Goal: Transaction & Acquisition: Obtain resource

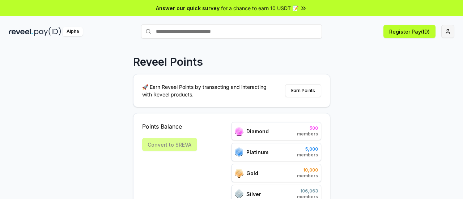
click at [446, 31] on html "Answer our quick survey for a chance to earn 10 USDT 📝 Alpha Register Pay(ID) R…" at bounding box center [231, 99] width 463 height 199
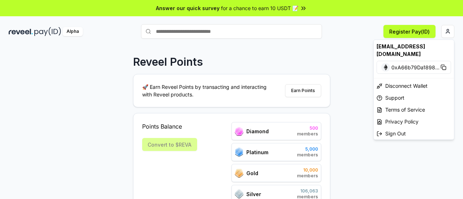
drag, startPoint x: 394, startPoint y: 153, endPoint x: 390, endPoint y: 153, distance: 4.7
click at [394, 153] on html "Answer our quick survey for a chance to earn 10 USDT 📝 Alpha Register Pay(ID) R…" at bounding box center [231, 99] width 463 height 199
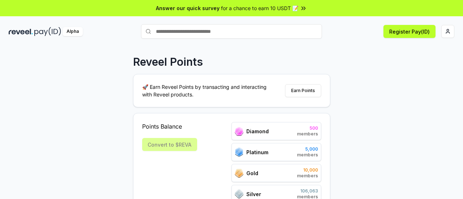
scroll to position [36, 0]
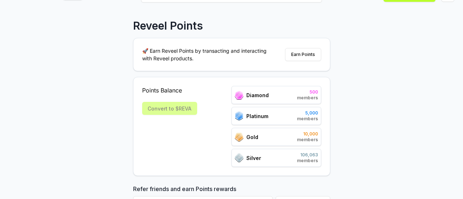
click at [274, 94] on div "Diamond 500 members" at bounding box center [277, 95] width 90 height 18
click at [269, 115] on div "Platinum 5,000 members" at bounding box center [277, 116] width 90 height 18
click at [273, 161] on div "Silver 106,063 members" at bounding box center [277, 158] width 90 height 18
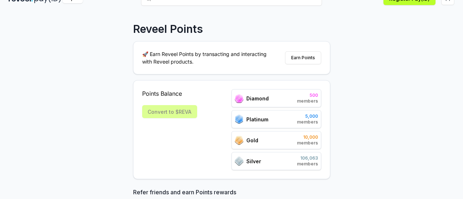
scroll to position [0, 0]
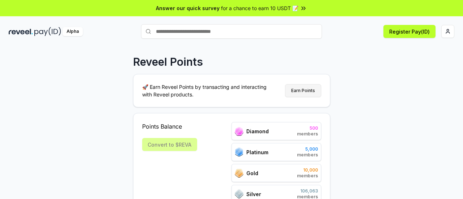
click at [306, 92] on button "Earn Points" at bounding box center [303, 90] width 36 height 13
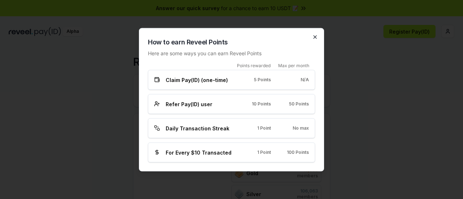
drag, startPoint x: 315, startPoint y: 38, endPoint x: 311, endPoint y: 39, distance: 4.1
click at [314, 39] on icon "button" at bounding box center [315, 37] width 6 height 6
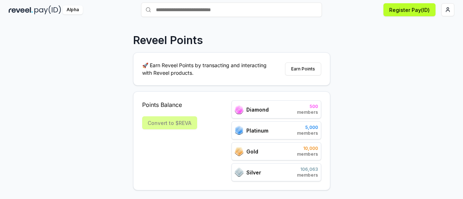
scroll to position [72, 0]
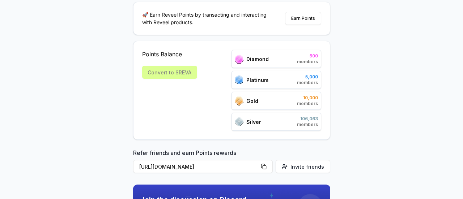
click at [149, 76] on div "Convert to $REVA" at bounding box center [169, 72] width 55 height 13
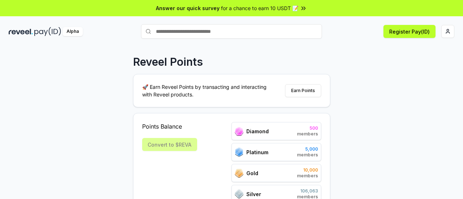
click at [259, 8] on span "for a chance to earn 10 USDT 📝" at bounding box center [259, 8] width 77 height 8
click at [416, 80] on div "Reveel Points 🚀 Earn Reveel Points by transacting and interacting with Reveel p…" at bounding box center [231, 130] width 463 height 179
click at [413, 30] on button "Register Pay(ID)" at bounding box center [410, 31] width 52 height 13
click at [298, 88] on button "Earn Points" at bounding box center [303, 90] width 36 height 13
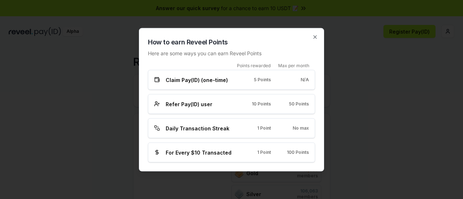
click at [196, 83] on span "Claim Pay(ID) (one-time)" at bounding box center [197, 80] width 62 height 8
drag, startPoint x: 155, startPoint y: 55, endPoint x: 248, endPoint y: 54, distance: 93.1
click at [248, 54] on p "Here are some ways you can earn Reveel Points" at bounding box center [231, 53] width 167 height 8
click at [235, 65] on div "Points rewarded" at bounding box center [251, 66] width 39 height 6
click at [316, 38] on icon "button" at bounding box center [315, 37] width 6 height 6
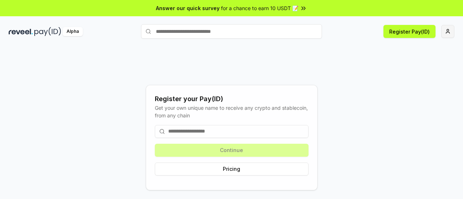
click at [449, 30] on html "Answer our quick survey for a chance to earn 10 USDT 📝 Alpha Register Pay(ID) R…" at bounding box center [231, 99] width 463 height 199
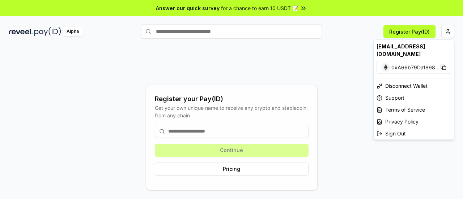
click at [418, 64] on span "0xA66b79Da1898 ..." at bounding box center [416, 68] width 48 height 8
drag, startPoint x: 219, startPoint y: 60, endPoint x: 189, endPoint y: 54, distance: 31.5
click at [202, 57] on html "Answer our quick survey for a chance to earn 10 USDT 📝 Alpha Register Pay(ID) R…" at bounding box center [231, 99] width 463 height 199
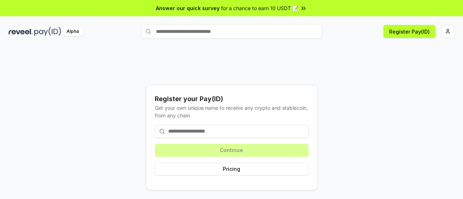
click at [73, 29] on div "Alpha" at bounding box center [73, 31] width 20 height 9
click at [40, 29] on img at bounding box center [47, 31] width 27 height 9
